Goal: Transaction & Acquisition: Obtain resource

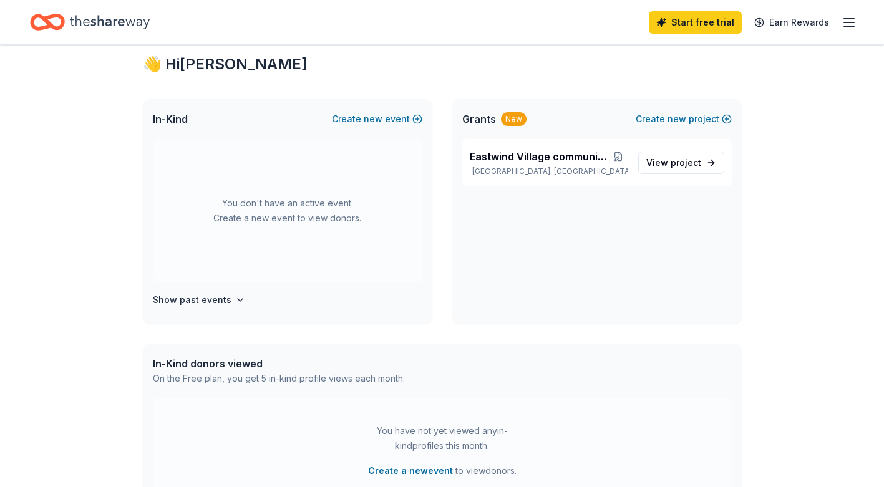
scroll to position [250, 0]
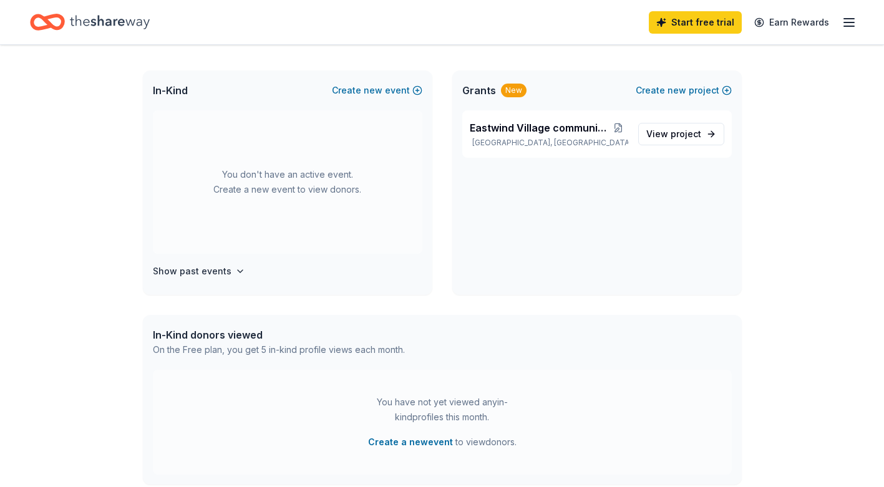
click at [243, 337] on div "In-Kind donors viewed" at bounding box center [279, 335] width 252 height 15
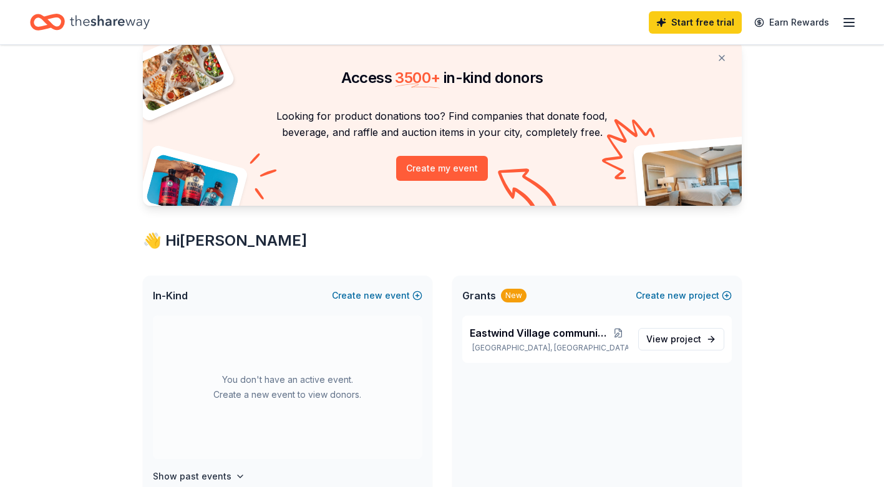
scroll to position [0, 0]
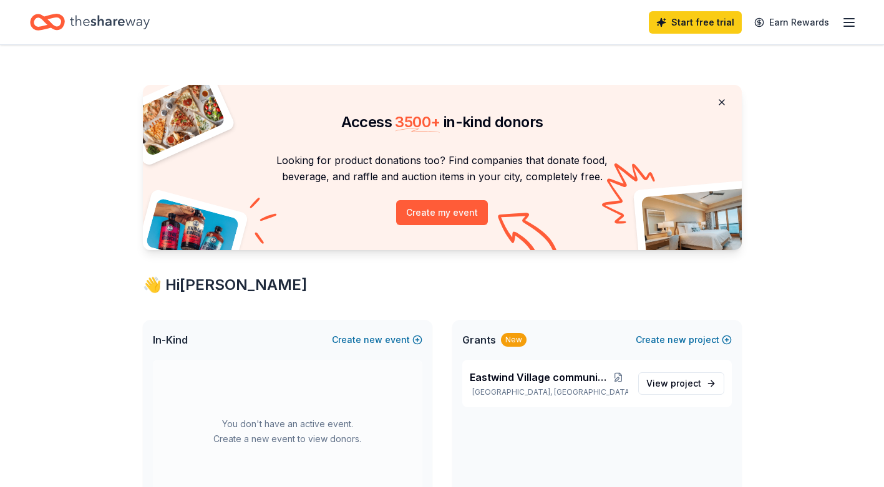
click at [723, 97] on button at bounding box center [722, 102] width 30 height 25
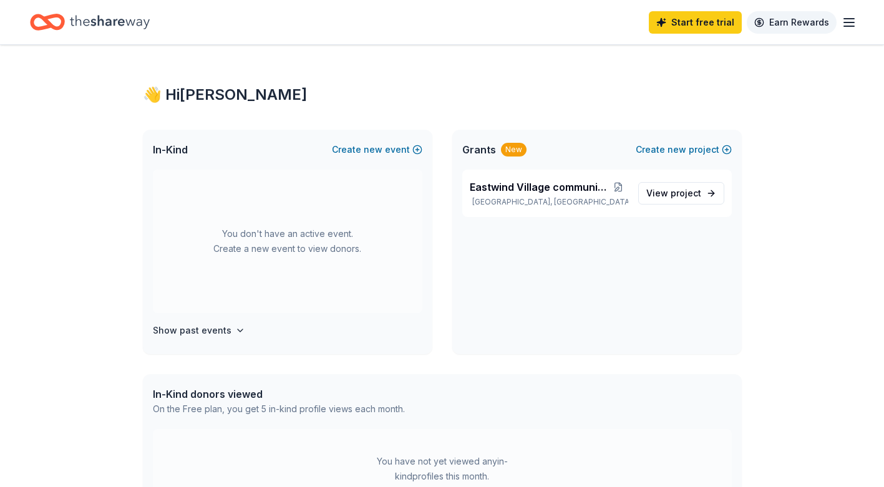
click at [796, 21] on link "Earn Rewards" at bounding box center [792, 22] width 90 height 22
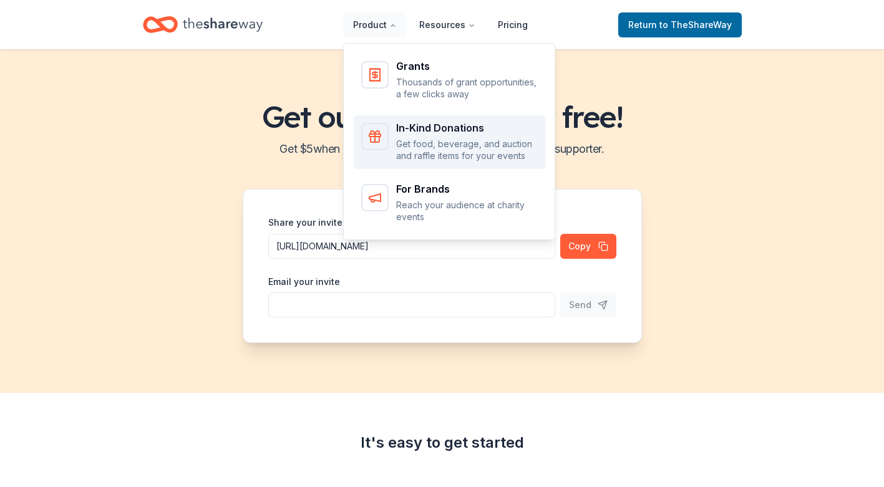
click at [448, 128] on div "In-Kind Donations" at bounding box center [467, 128] width 142 height 10
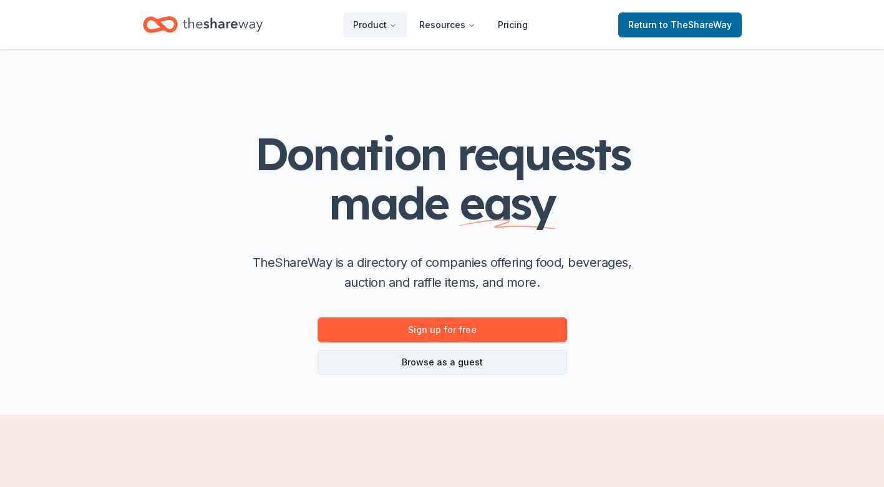
click at [469, 365] on link "Browse as a guest" at bounding box center [443, 362] width 250 height 25
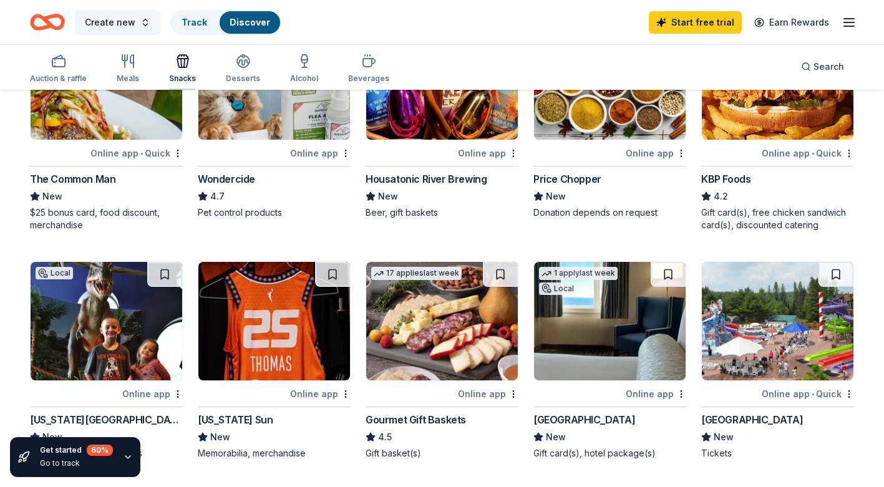
scroll to position [562, 0]
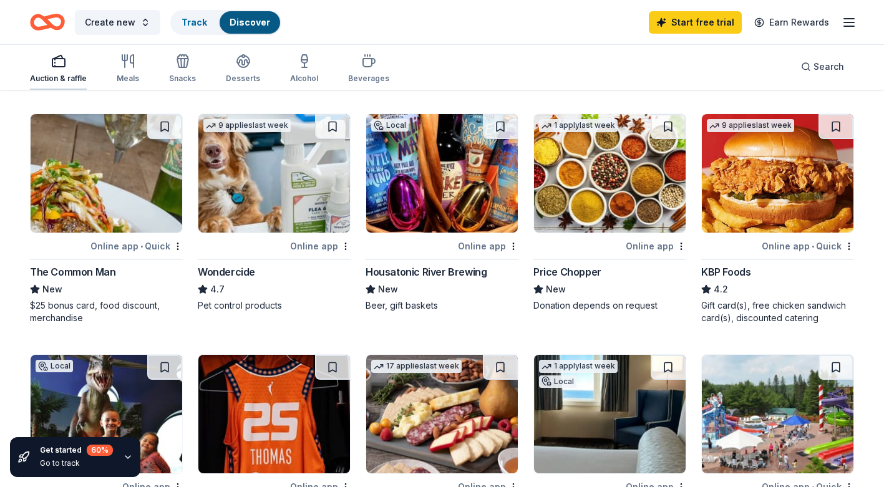
click at [50, 74] on div "Auction & raffle" at bounding box center [58, 79] width 57 height 10
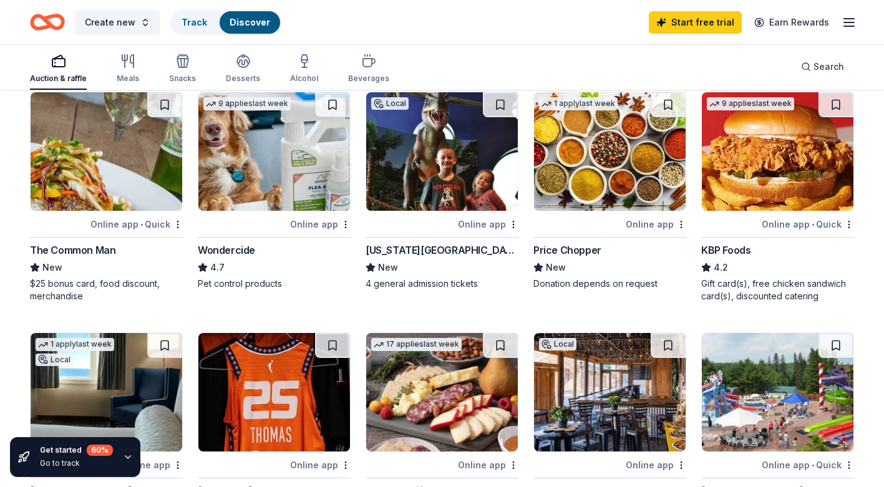
scroll to position [562, 0]
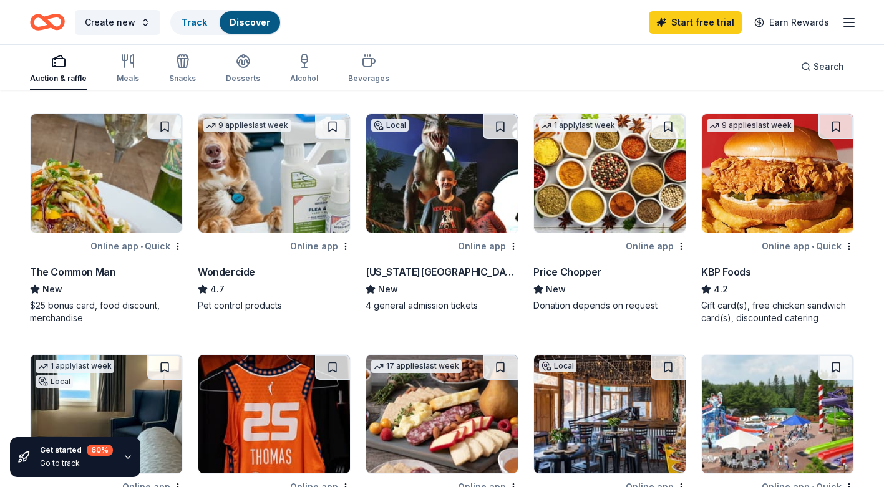
click at [605, 175] on img at bounding box center [610, 173] width 152 height 119
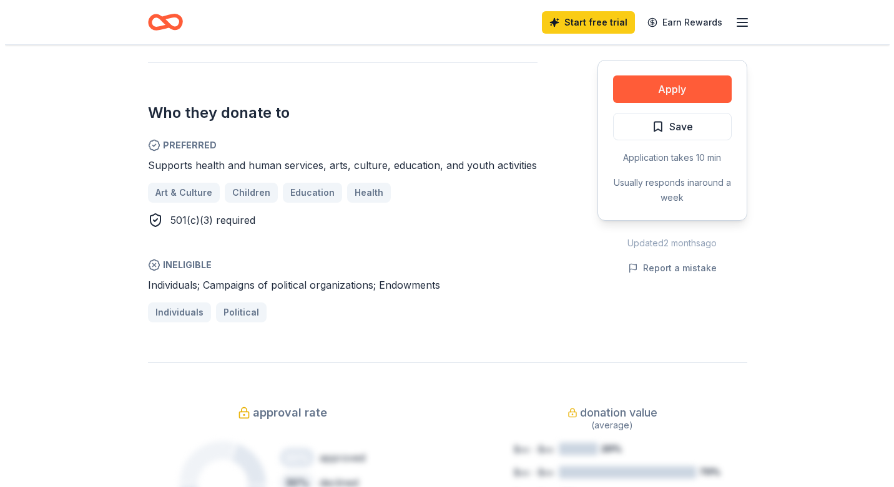
scroll to position [687, 0]
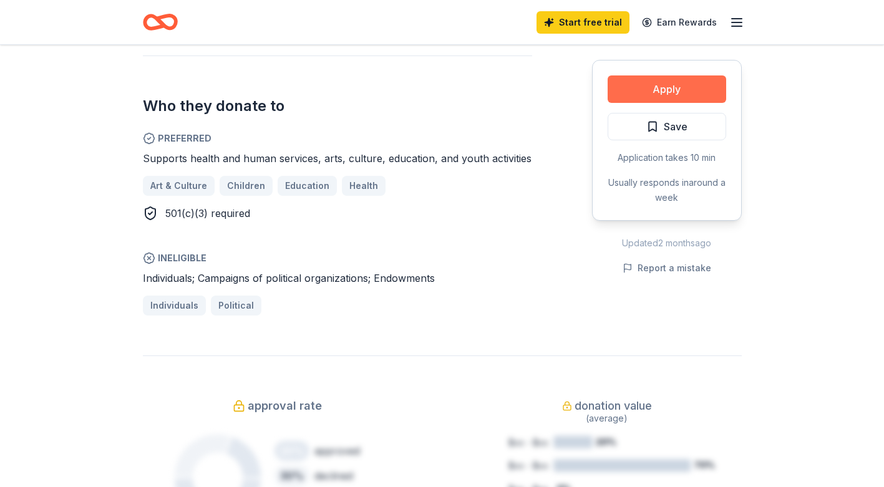
click at [690, 88] on button "Apply" at bounding box center [667, 89] width 119 height 27
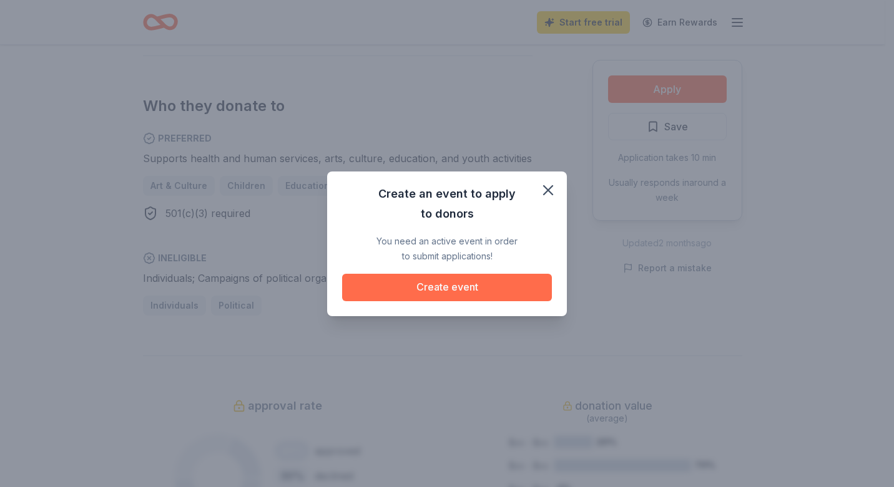
click at [457, 290] on button "Create event" at bounding box center [447, 287] width 210 height 27
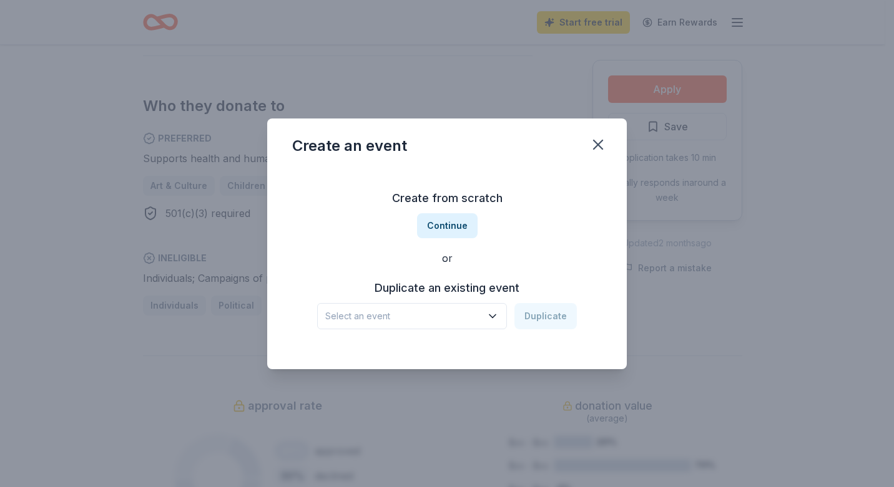
click at [492, 313] on icon "button" at bounding box center [492, 316] width 12 height 12
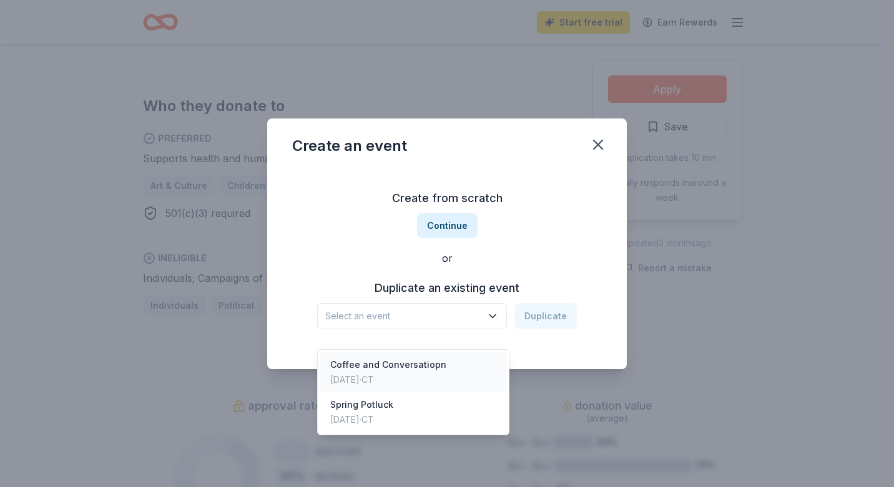
click at [396, 373] on div "May 22, 2025 · CT" at bounding box center [388, 380] width 116 height 15
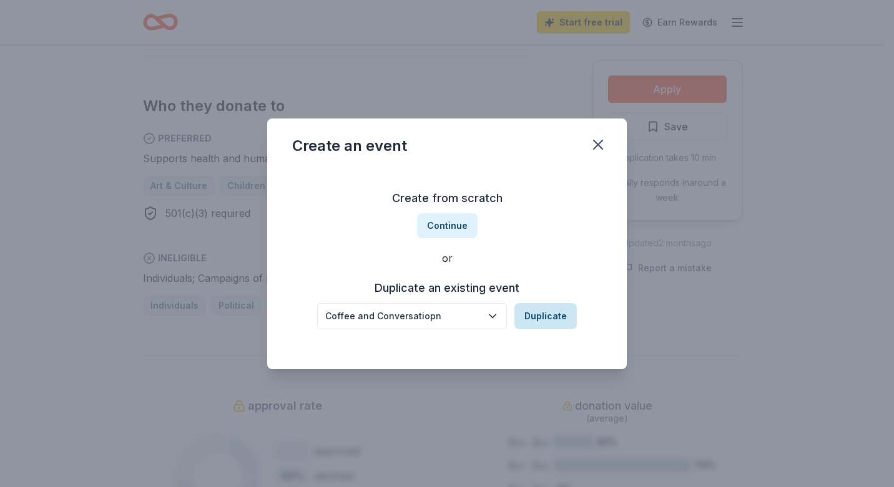
click at [542, 313] on button "Duplicate" at bounding box center [545, 316] width 62 height 26
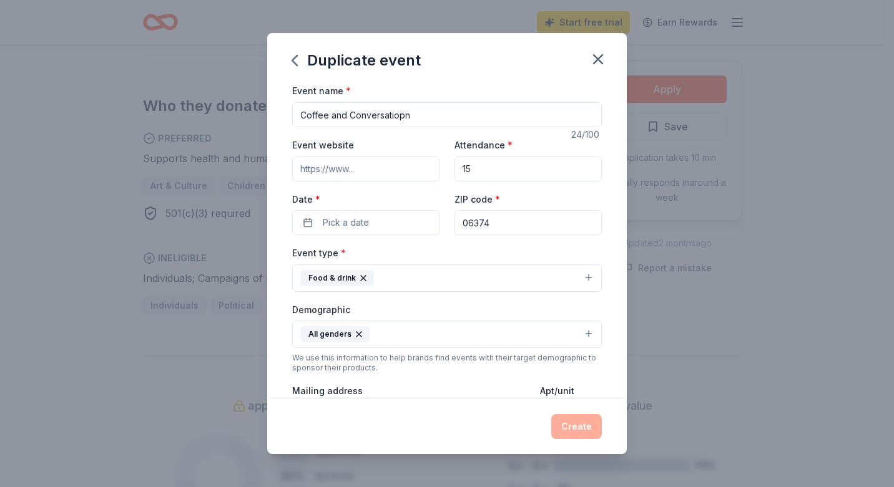
drag, startPoint x: 416, startPoint y: 117, endPoint x: 293, endPoint y: 120, distance: 123.6
click at [293, 120] on input "Coffee and Conversatiopn" at bounding box center [447, 114] width 310 height 25
type input "Halloween event"
drag, startPoint x: 473, startPoint y: 169, endPoint x: 456, endPoint y: 168, distance: 16.3
click at [456, 168] on input "15" at bounding box center [527, 169] width 147 height 25
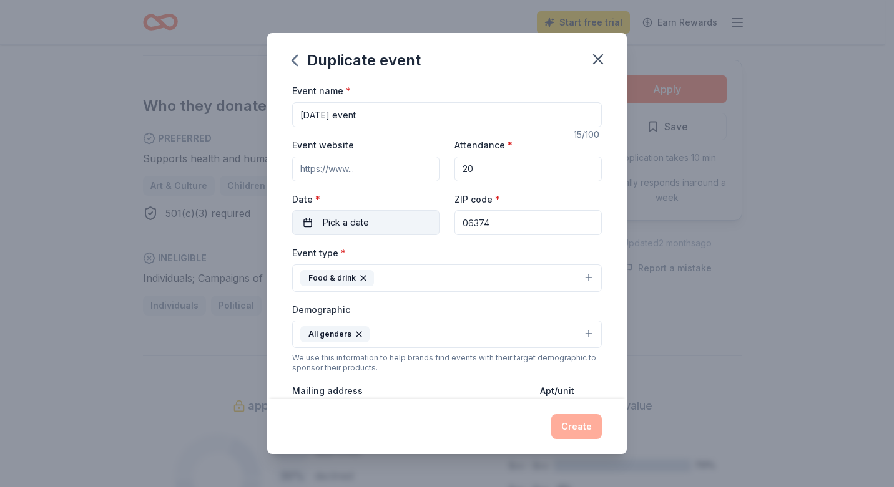
type input "20"
click at [391, 219] on button "Pick a date" at bounding box center [365, 222] width 147 height 25
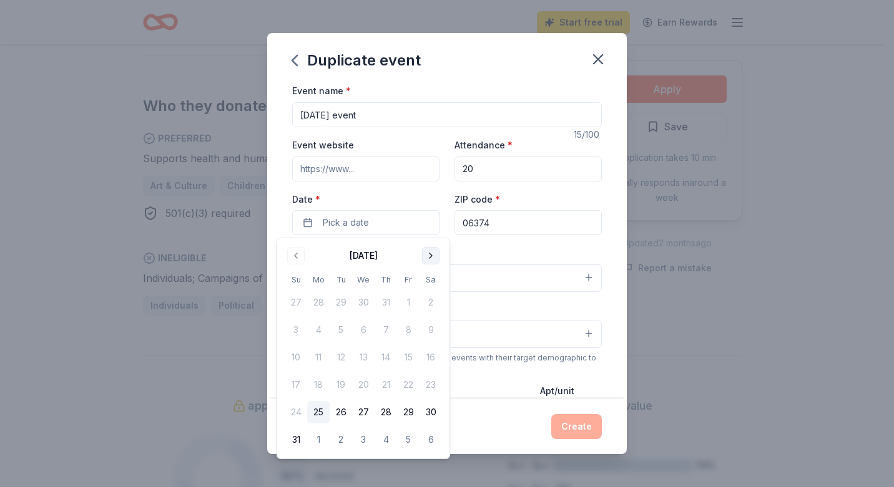
click at [432, 255] on button "Go to next month" at bounding box center [430, 255] width 17 height 17
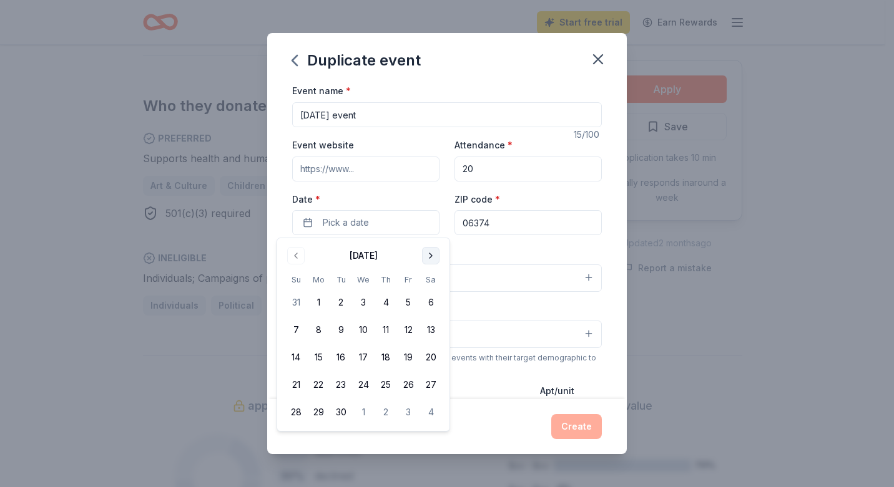
click at [431, 256] on button "Go to next month" at bounding box center [430, 255] width 17 height 17
click at [597, 55] on icon "button" at bounding box center [597, 59] width 17 height 17
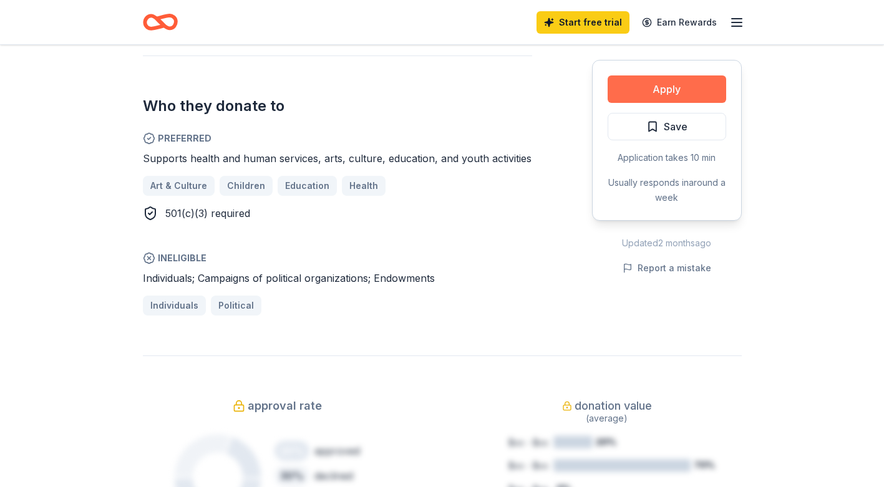
click at [675, 87] on button "Apply" at bounding box center [667, 89] width 119 height 27
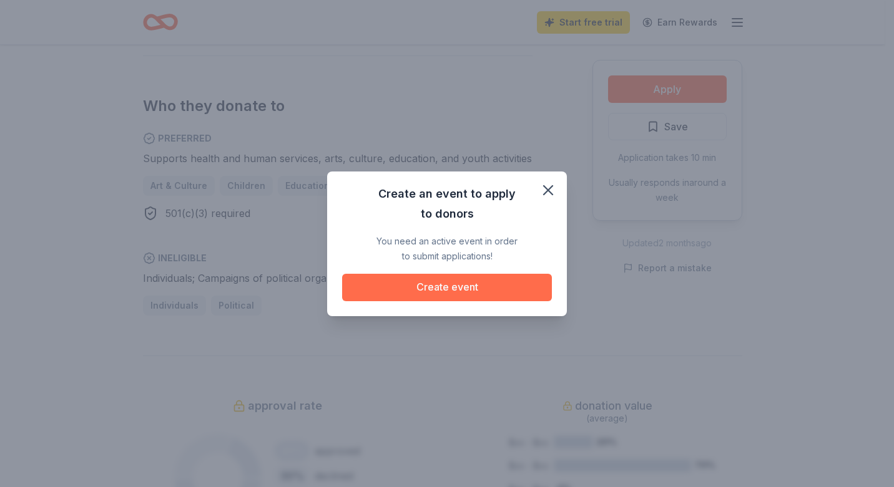
click at [473, 297] on button "Create event" at bounding box center [447, 287] width 210 height 27
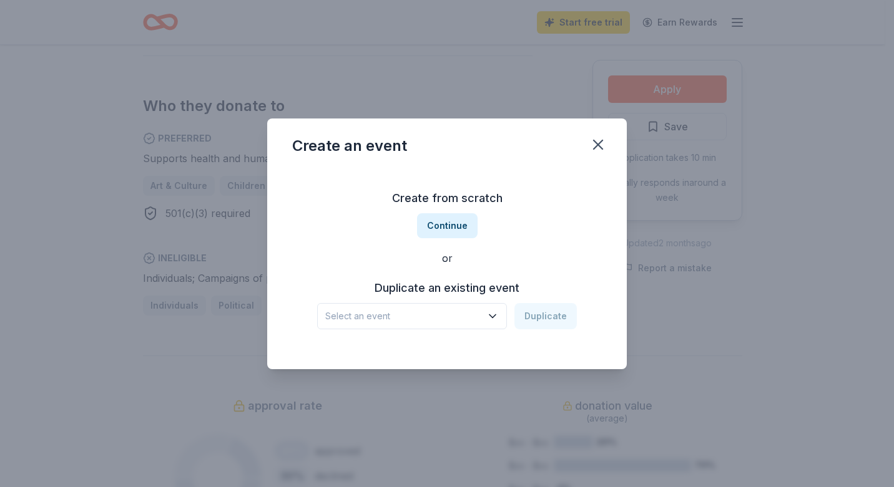
click at [500, 298] on h3 "Duplicate an existing event" at bounding box center [447, 288] width 260 height 20
click at [502, 286] on h3 "Duplicate an existing event" at bounding box center [447, 288] width 260 height 20
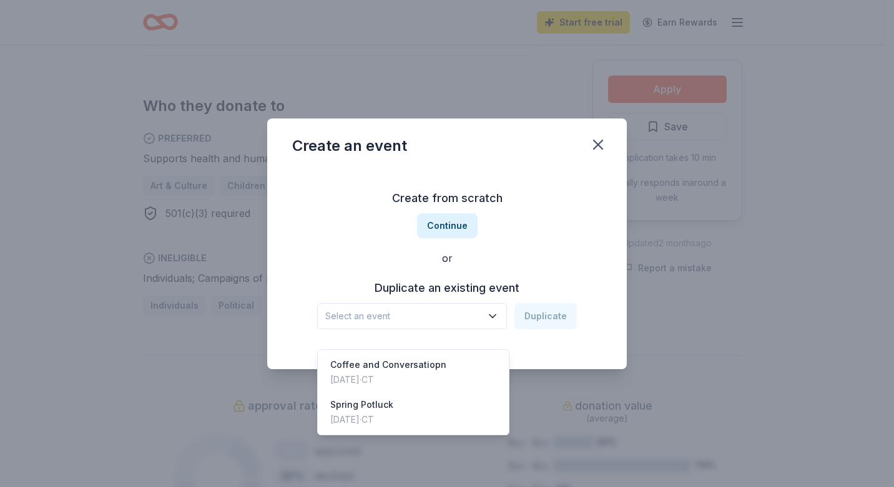
click at [499, 315] on icon "button" at bounding box center [492, 316] width 12 height 12
click at [477, 355] on div "Coffee and Conversatiopn May 22, 2025 · CT" at bounding box center [413, 373] width 186 height 40
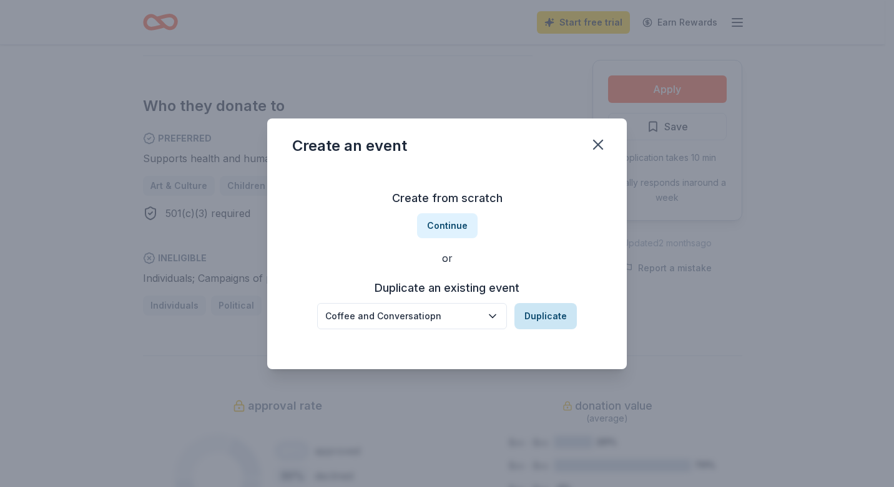
click at [551, 320] on button "Duplicate" at bounding box center [545, 316] width 62 height 26
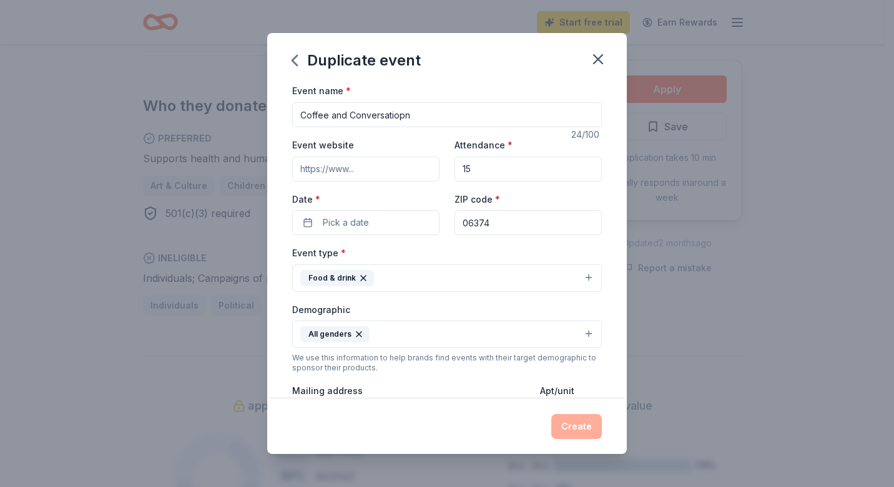
drag, startPoint x: 417, startPoint y: 115, endPoint x: 246, endPoint y: 114, distance: 171.0
click at [246, 114] on div "Duplicate event Event name * Coffee and Conversatiopn 24 /100 Event website Att…" at bounding box center [447, 243] width 894 height 487
type input "[DATE] Event"
drag, startPoint x: 479, startPoint y: 175, endPoint x: 458, endPoint y: 170, distance: 21.7
click at [458, 170] on input "15" at bounding box center [527, 169] width 147 height 25
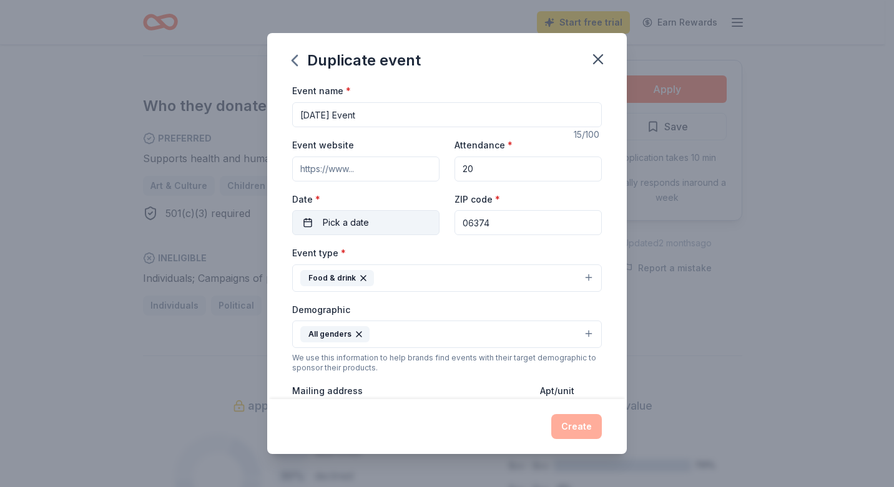
type input "20"
click at [365, 228] on span "Pick a date" at bounding box center [346, 222] width 46 height 15
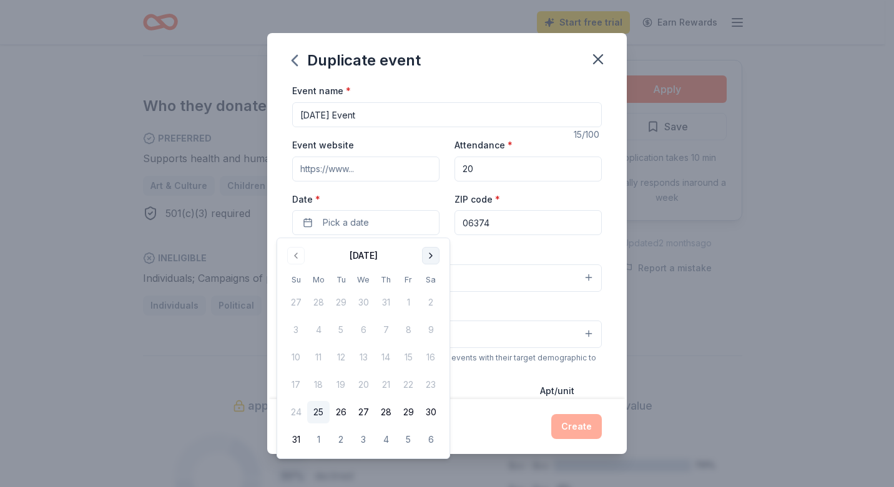
click at [431, 256] on button "Go to next month" at bounding box center [430, 255] width 17 height 17
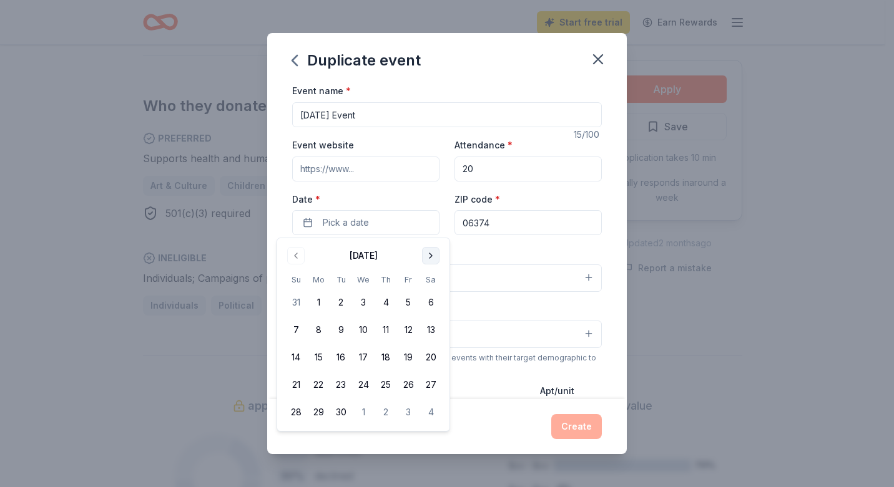
click at [431, 256] on button "Go to next month" at bounding box center [430, 255] width 17 height 17
click at [408, 330] on button "10" at bounding box center [408, 330] width 22 height 22
click at [602, 256] on div "Event name * Halloween Event 15 /100 Event website Attendance * 20 Date * 10/10…" at bounding box center [447, 241] width 360 height 316
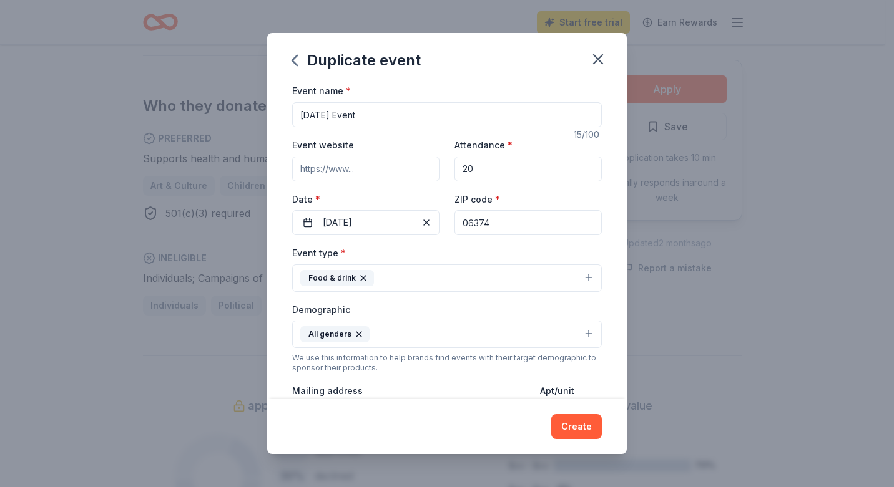
click at [356, 410] on div "Create" at bounding box center [447, 426] width 360 height 55
click at [346, 391] on label "Mailing address" at bounding box center [327, 391] width 71 height 12
click at [346, 403] on input "14 Winsor Avenue, Plainfield, CT, 06374" at bounding box center [411, 415] width 238 height 25
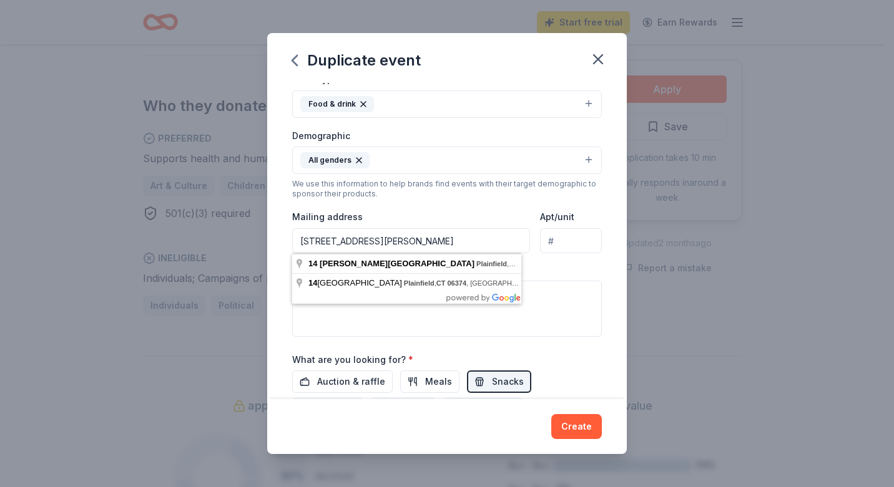
click at [403, 242] on input "14 Winsor Avenue, Plainfield, CT, 06374" at bounding box center [411, 240] width 238 height 25
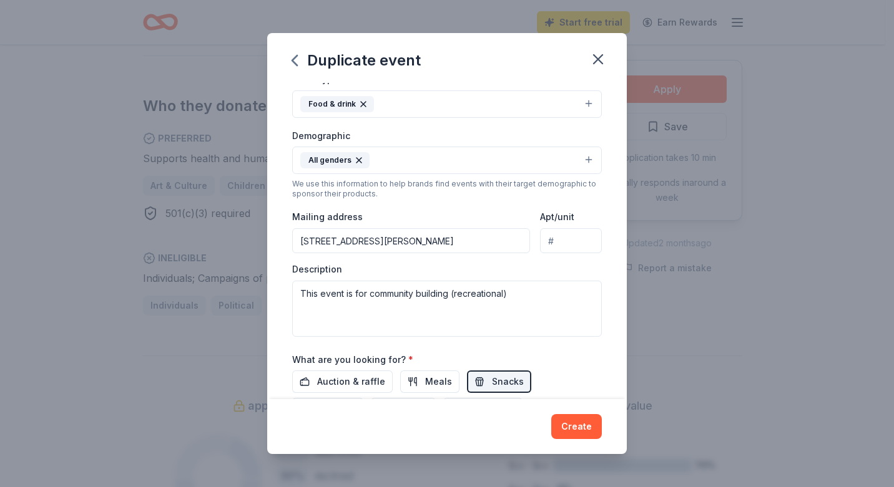
type input "14 Winsor Avenue, Plainfield, CT, 06374"
drag, startPoint x: 516, startPoint y: 294, endPoint x: 290, endPoint y: 306, distance: 226.3
click at [272, 300] on div "Event name * Halloween Event 15 /100 Event website Attendance * 20 Date * 10/10…" at bounding box center [447, 241] width 360 height 316
type textarea "This event is for community building (recreational)"
click at [554, 305] on textarea "This event is for community building (recreational)" at bounding box center [447, 309] width 310 height 56
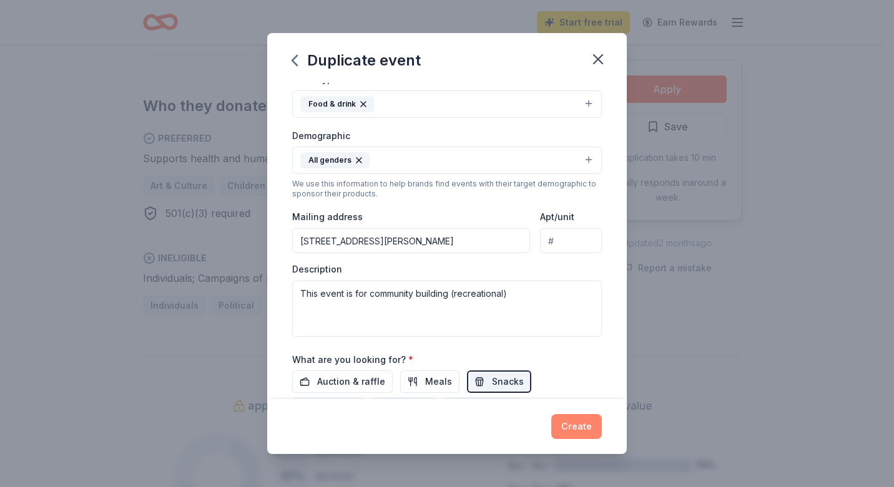
click at [572, 427] on button "Create" at bounding box center [576, 426] width 51 height 25
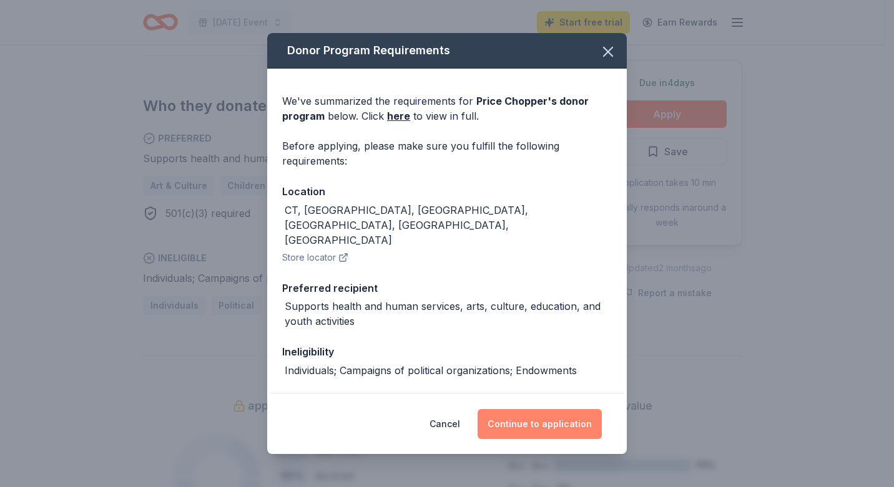
click at [527, 424] on button "Continue to application" at bounding box center [539, 424] width 124 height 30
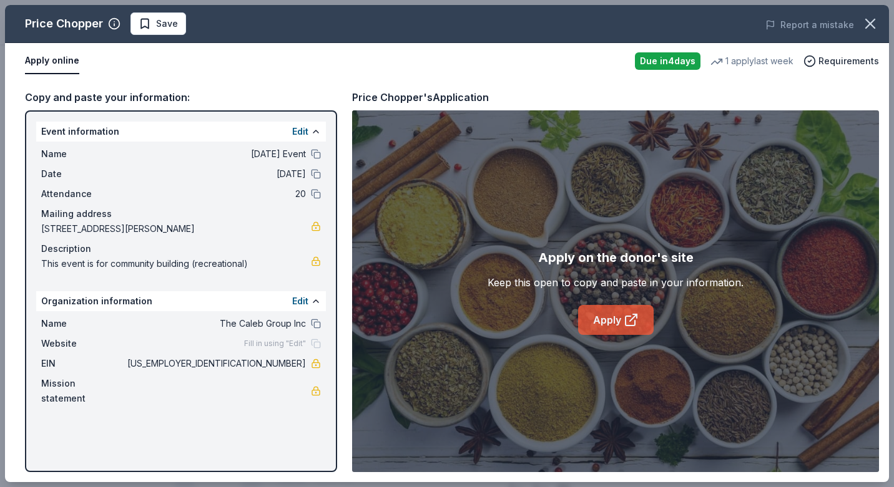
click at [616, 324] on link "Apply" at bounding box center [616, 320] width 76 height 30
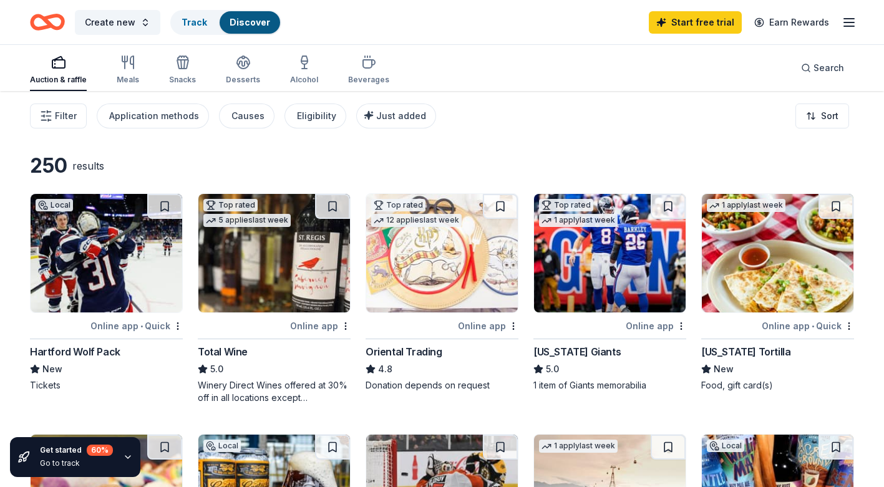
scroll to position [562, 0]
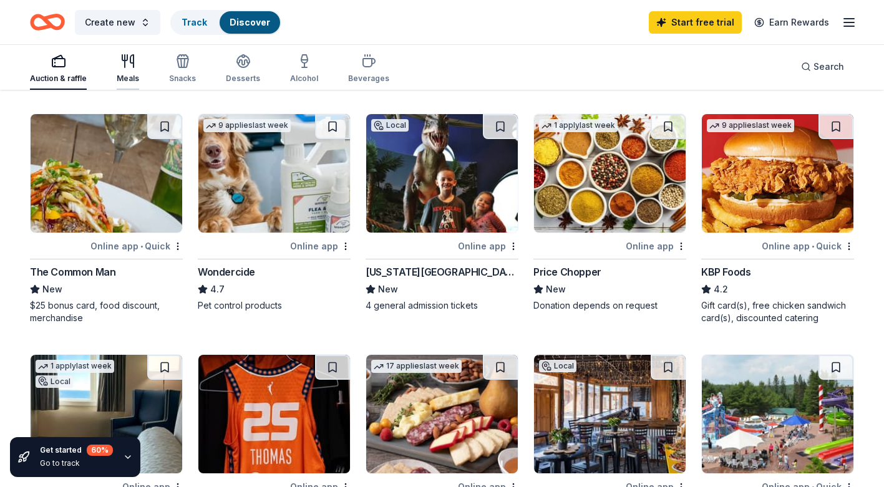
click at [129, 71] on div "Meals" at bounding box center [128, 69] width 22 height 30
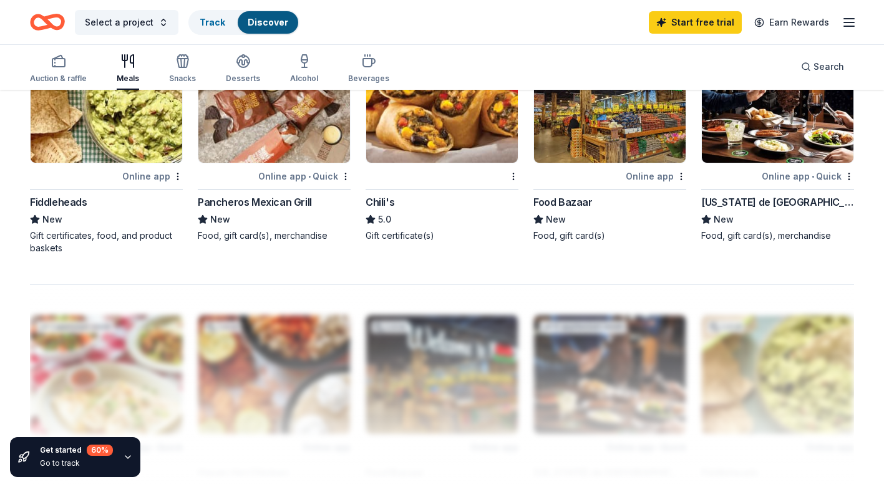
scroll to position [874, 0]
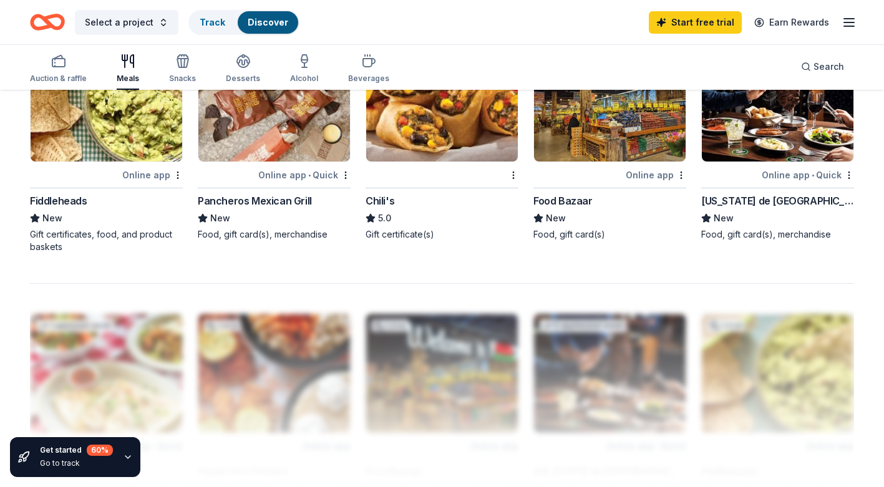
click at [426, 127] on img at bounding box center [442, 102] width 152 height 119
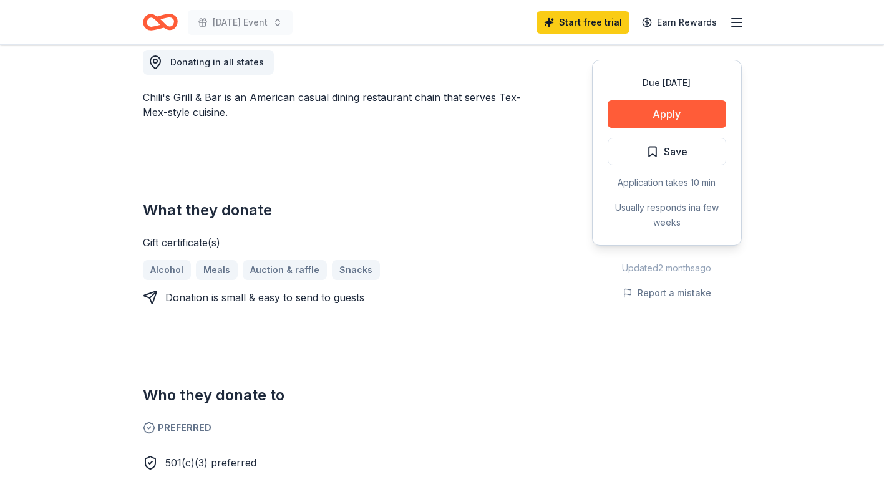
scroll to position [375, 0]
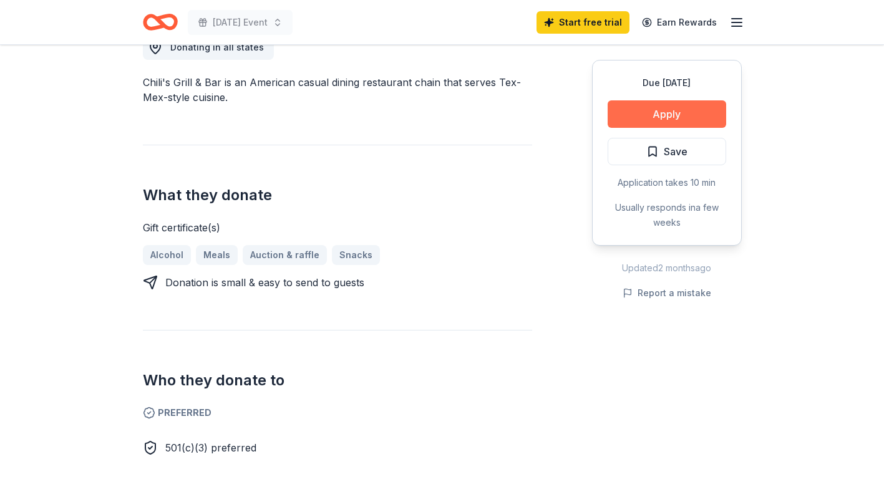
click at [670, 115] on button "Apply" at bounding box center [667, 113] width 119 height 27
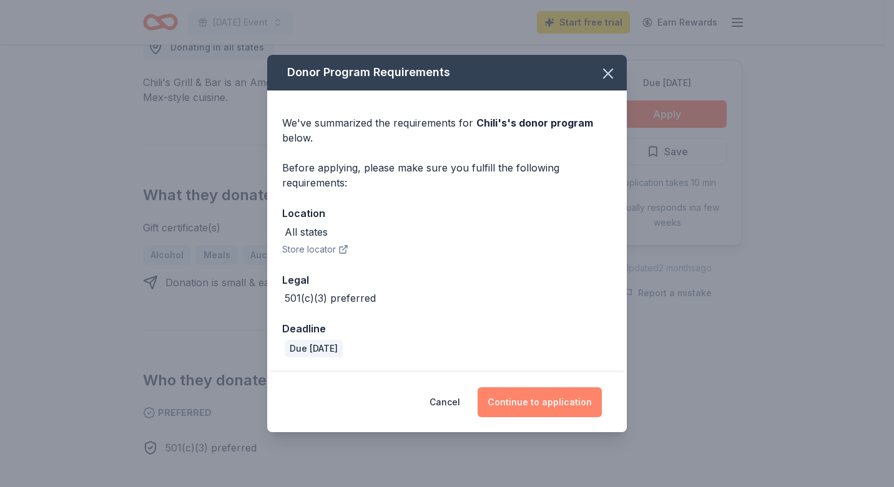
click at [537, 405] on button "Continue to application" at bounding box center [539, 403] width 124 height 30
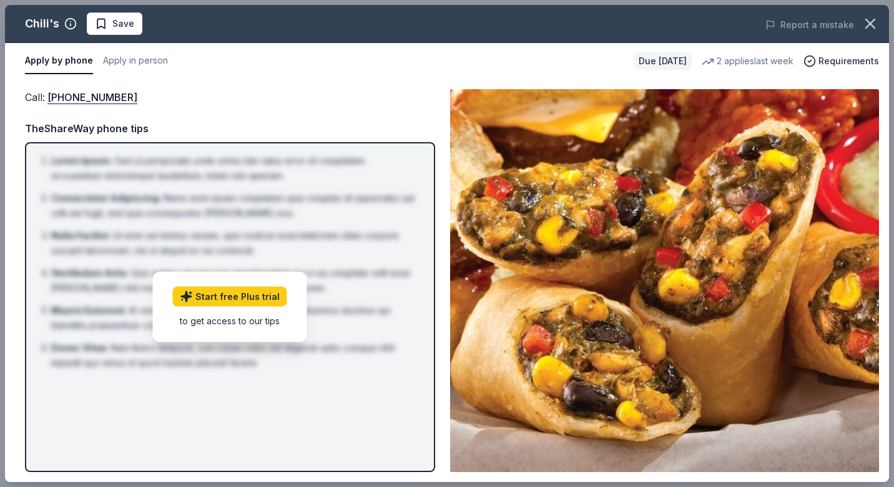
click at [216, 101] on div "Call : (559) 432-3711" at bounding box center [230, 97] width 410 height 16
click at [871, 17] on icon "button" at bounding box center [869, 23] width 17 height 17
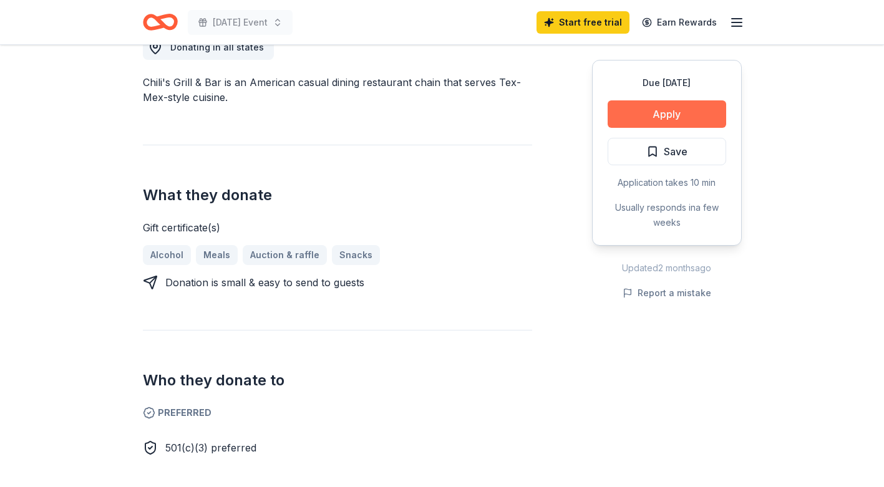
click at [691, 117] on button "Apply" at bounding box center [667, 113] width 119 height 27
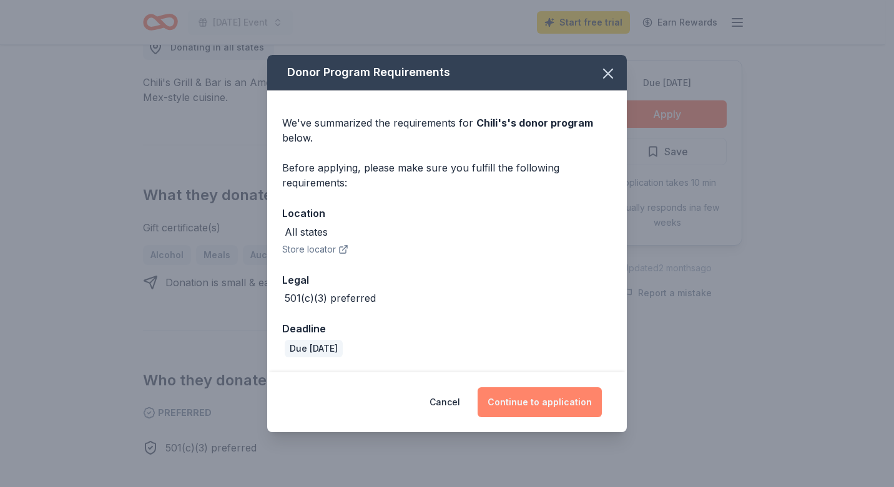
click at [549, 403] on button "Continue to application" at bounding box center [539, 403] width 124 height 30
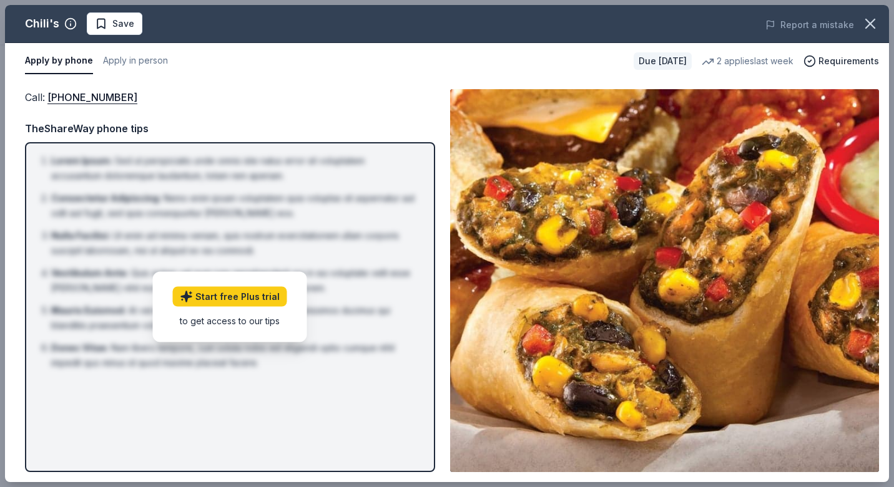
click at [237, 322] on div "to get access to our tips" at bounding box center [230, 321] width 114 height 13
click at [861, 62] on span "Requirements" at bounding box center [848, 61] width 61 height 15
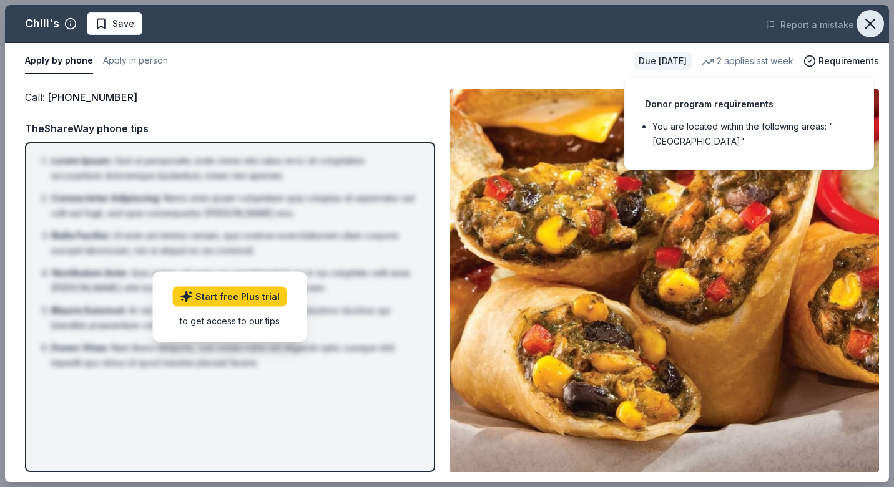
click at [871, 23] on icon "button" at bounding box center [870, 23] width 9 height 9
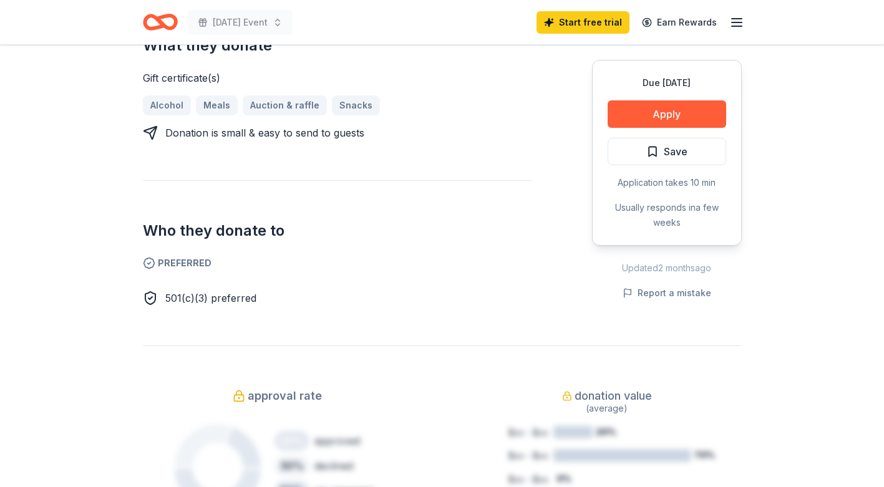
scroll to position [562, 0]
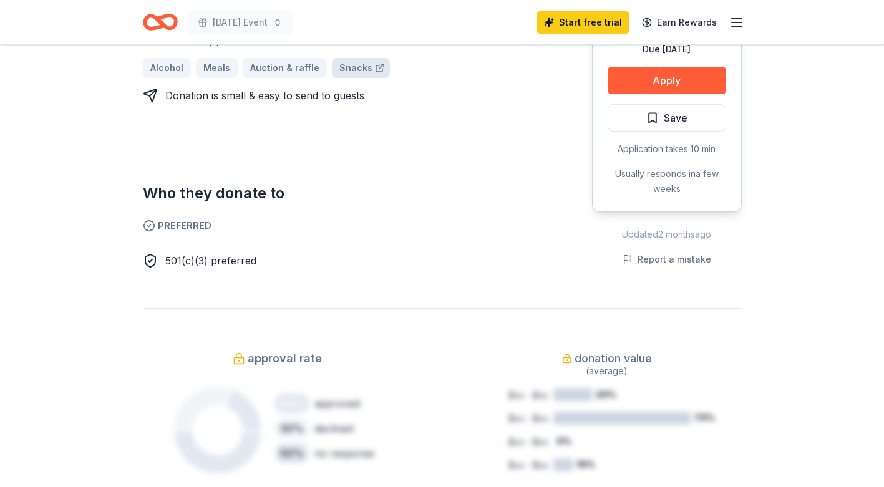
click at [346, 68] on link "Snacks" at bounding box center [361, 68] width 58 height 20
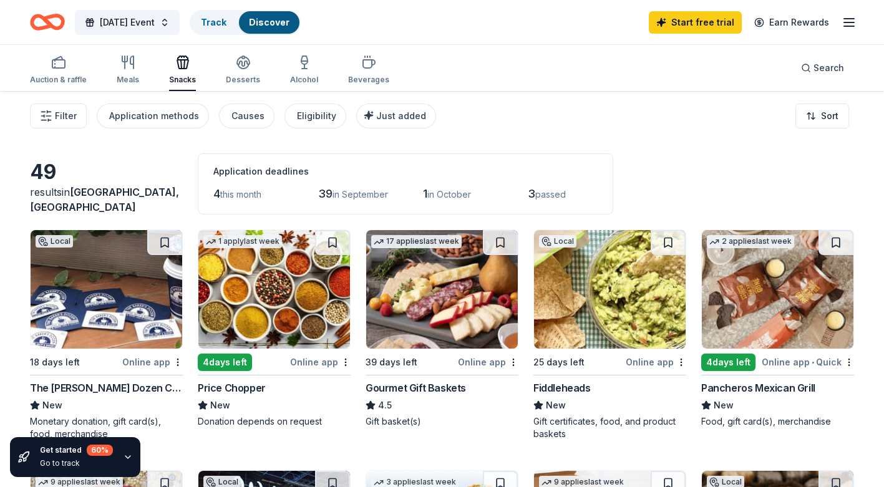
click at [63, 306] on img at bounding box center [107, 289] width 152 height 119
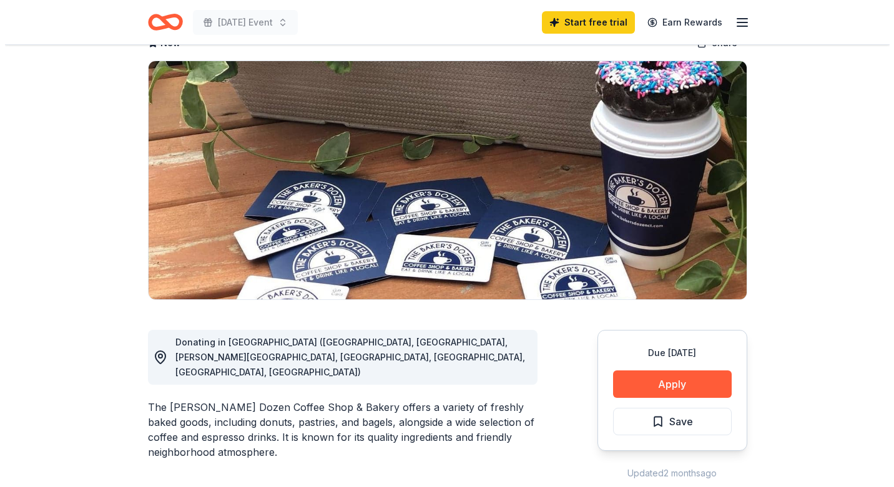
scroll to position [125, 0]
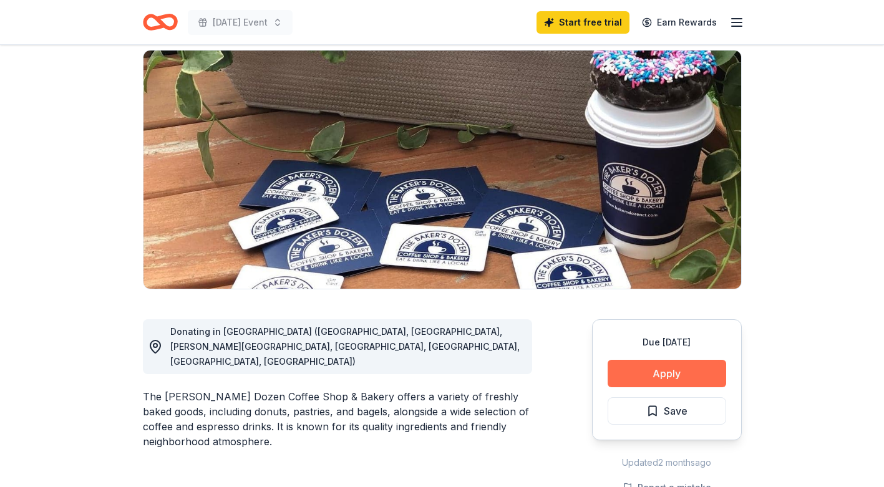
click at [682, 360] on button "Apply" at bounding box center [667, 373] width 119 height 27
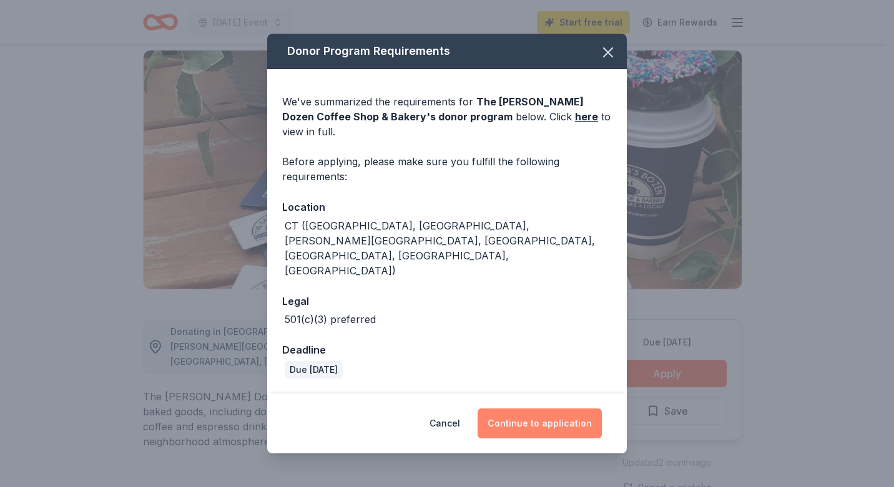
click at [552, 409] on button "Continue to application" at bounding box center [539, 424] width 124 height 30
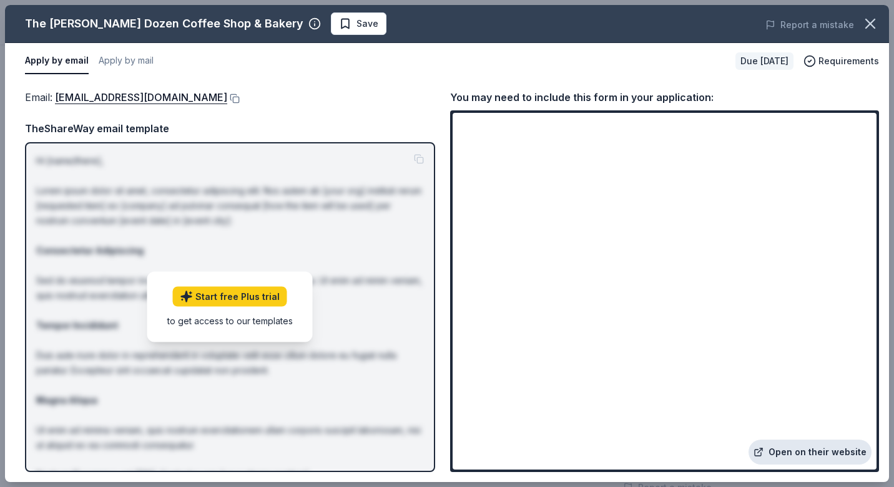
click at [815, 455] on link "Open on their website" at bounding box center [809, 452] width 123 height 25
